Goal: Information Seeking & Learning: Learn about a topic

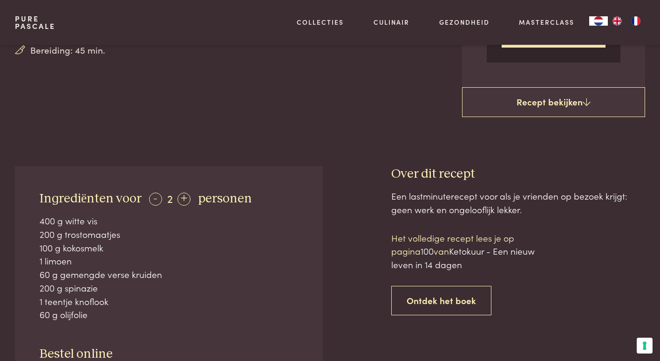
scroll to position [280, 0]
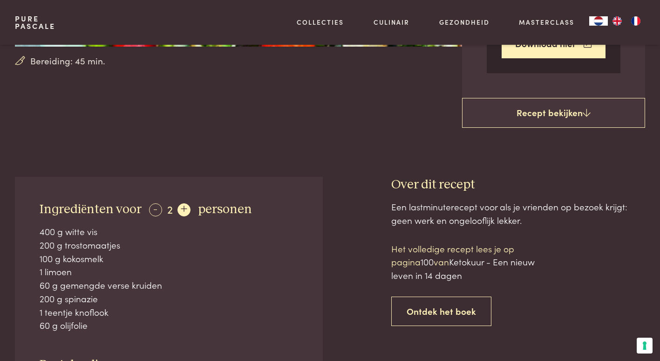
click at [186, 207] on div "+" at bounding box center [184, 209] width 13 height 13
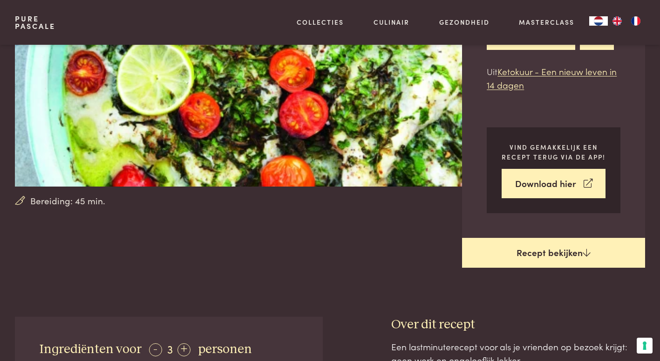
click at [573, 250] on link "Recept bekijken" at bounding box center [553, 253] width 183 height 30
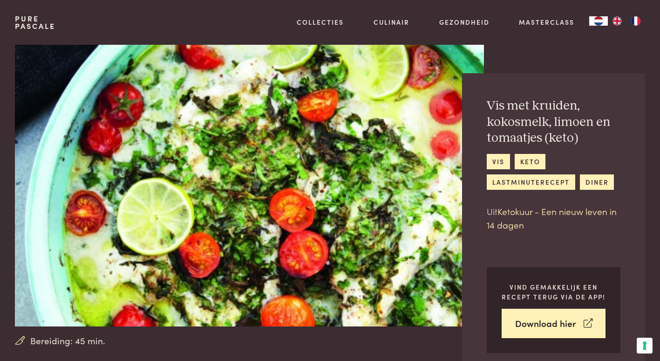
click at [593, 215] on link "Ketokuur - Een nieuw leven in 14 dagen" at bounding box center [552, 218] width 130 height 26
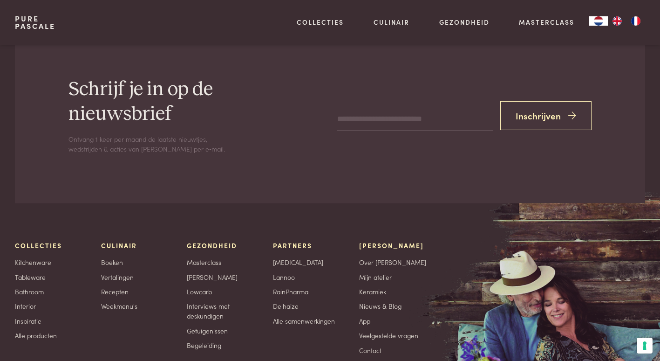
scroll to position [1399, 0]
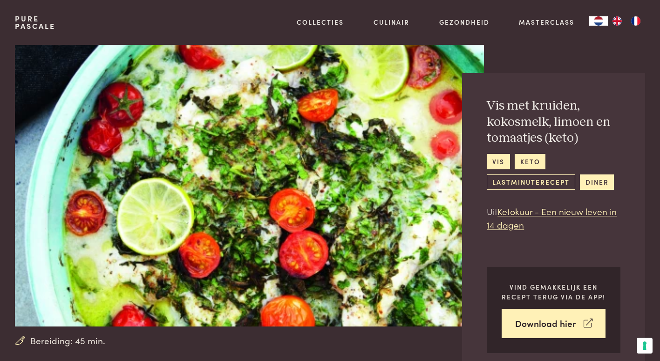
click at [520, 183] on link "lastminuterecept" at bounding box center [531, 181] width 88 height 15
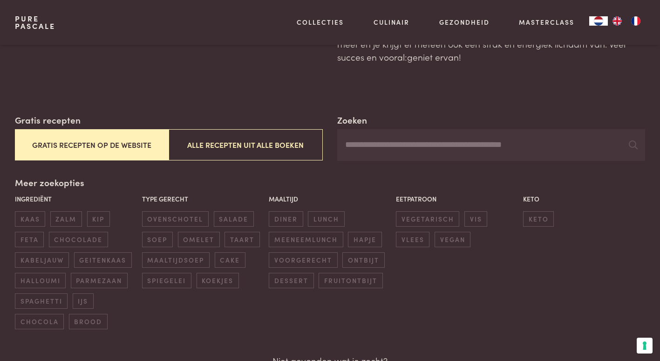
scroll to position [93, 0]
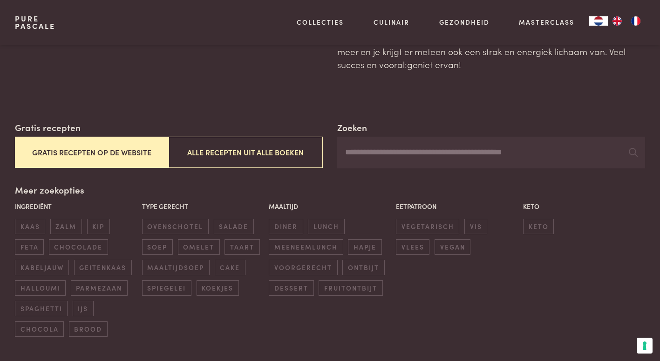
click at [424, 163] on input "Zoeken" at bounding box center [491, 153] width 308 height 32
type input "*****"
click at [186, 226] on span "ovenschotel" at bounding box center [175, 226] width 67 height 15
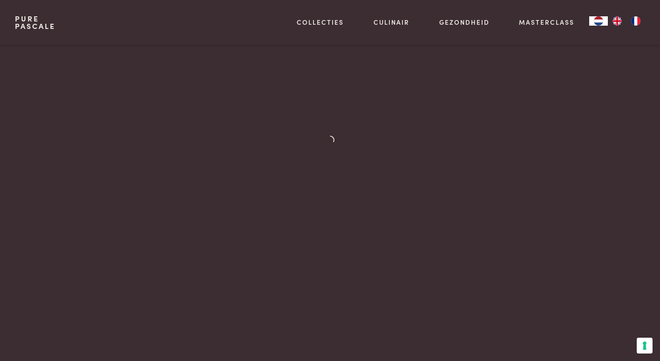
scroll to position [307, 0]
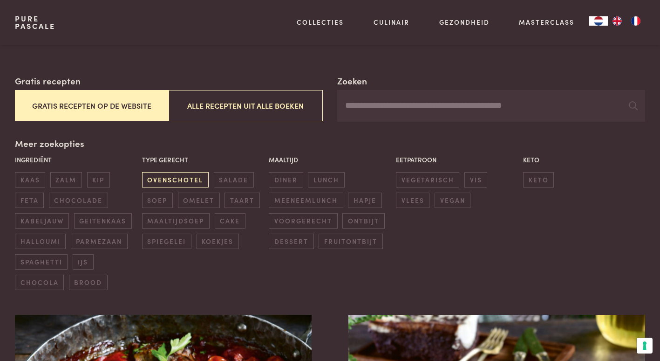
click at [181, 181] on span "ovenschotel" at bounding box center [175, 179] width 67 height 15
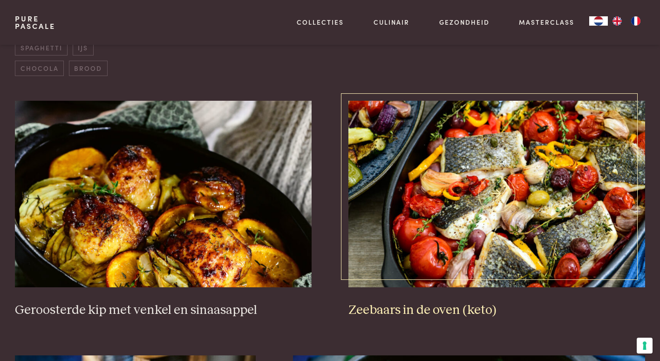
scroll to position [121, 0]
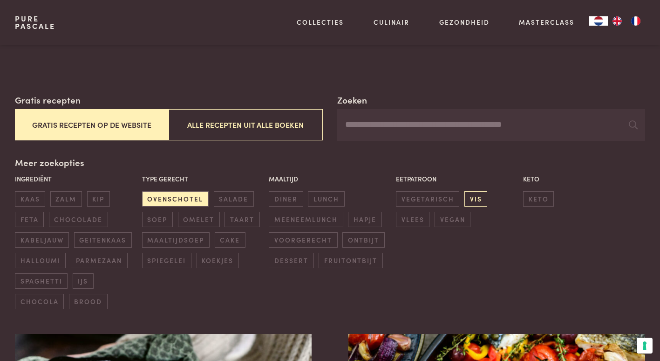
click at [475, 197] on span "vis" at bounding box center [476, 198] width 23 height 15
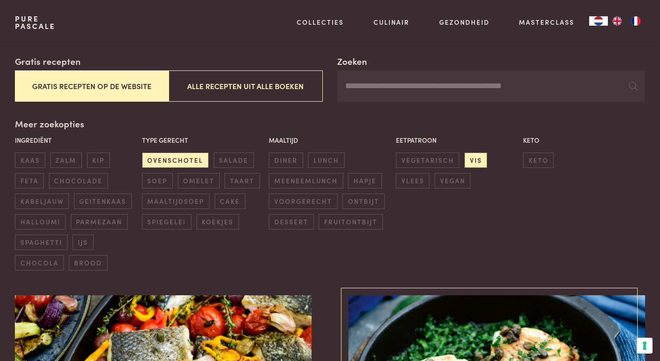
scroll to position [28, 0]
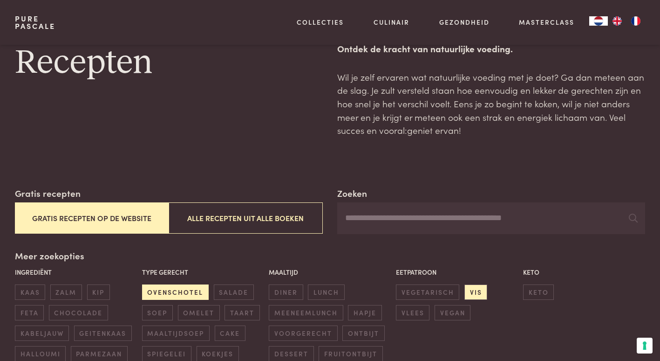
click at [156, 290] on span "ovenschotel" at bounding box center [175, 291] width 67 height 15
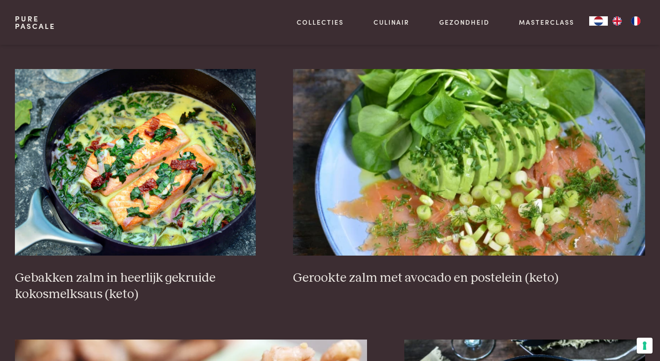
scroll to position [1472, 0]
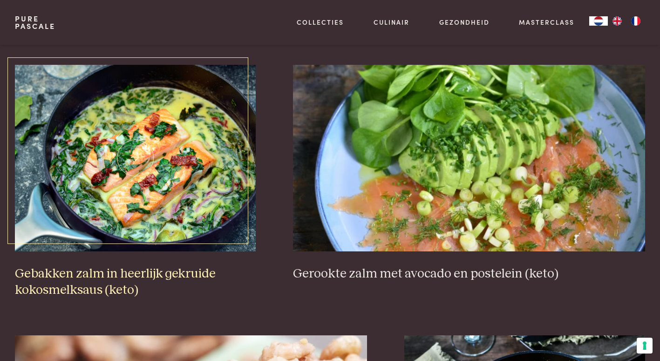
click at [152, 163] on img at bounding box center [135, 158] width 241 height 186
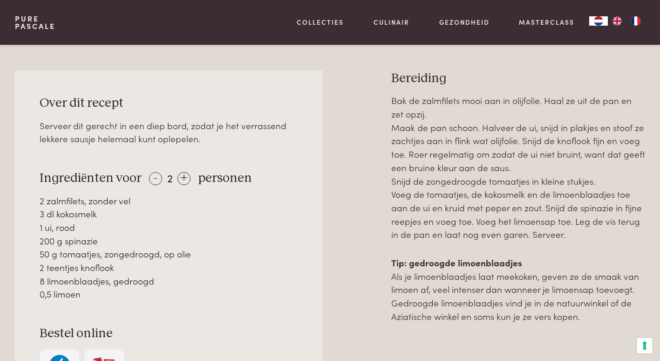
scroll to position [419, 0]
